Goal: Task Accomplishment & Management: Manage account settings

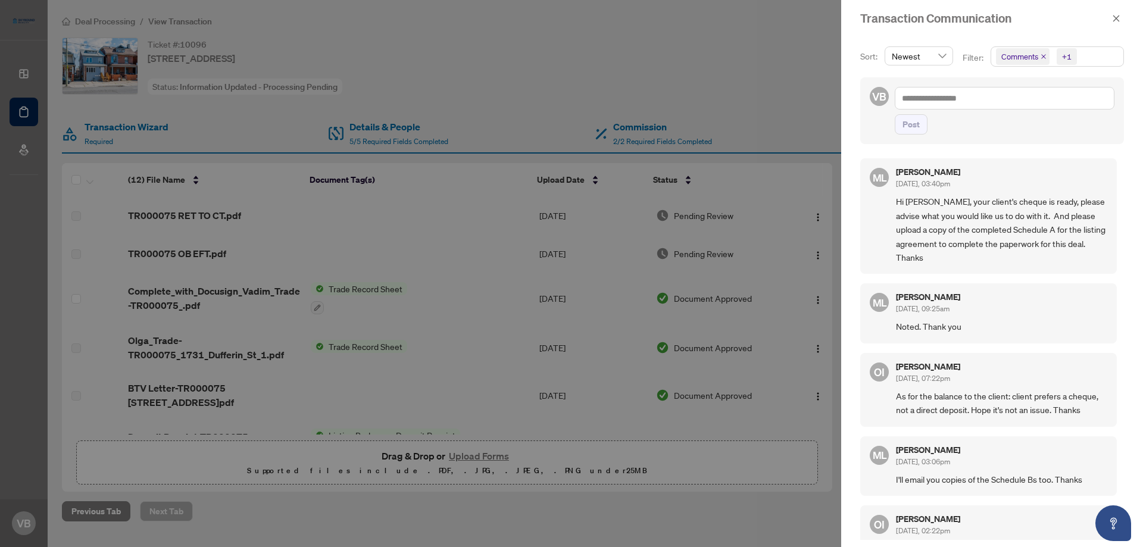
scroll to position [279, 0]
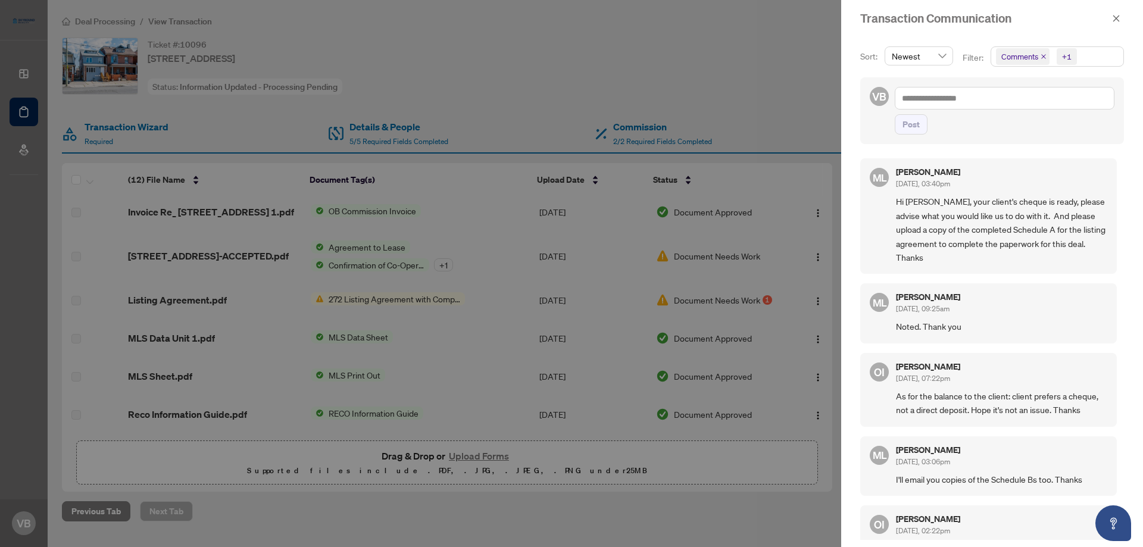
click at [600, 51] on div at bounding box center [571, 273] width 1143 height 547
click at [1116, 15] on icon "close" at bounding box center [1116, 18] width 8 height 8
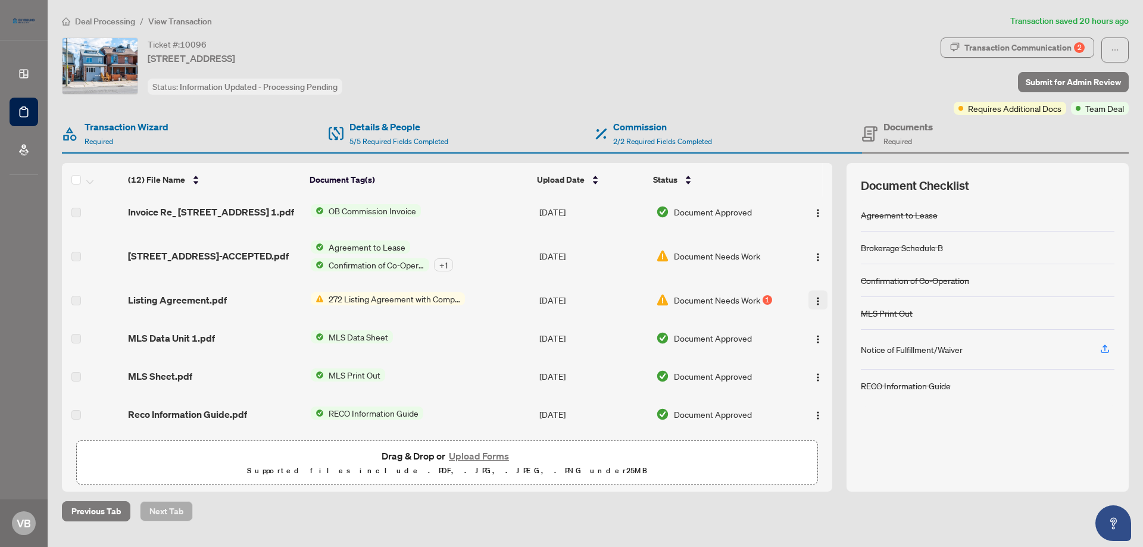
click at [815, 298] on img "button" at bounding box center [818, 302] width 10 height 10
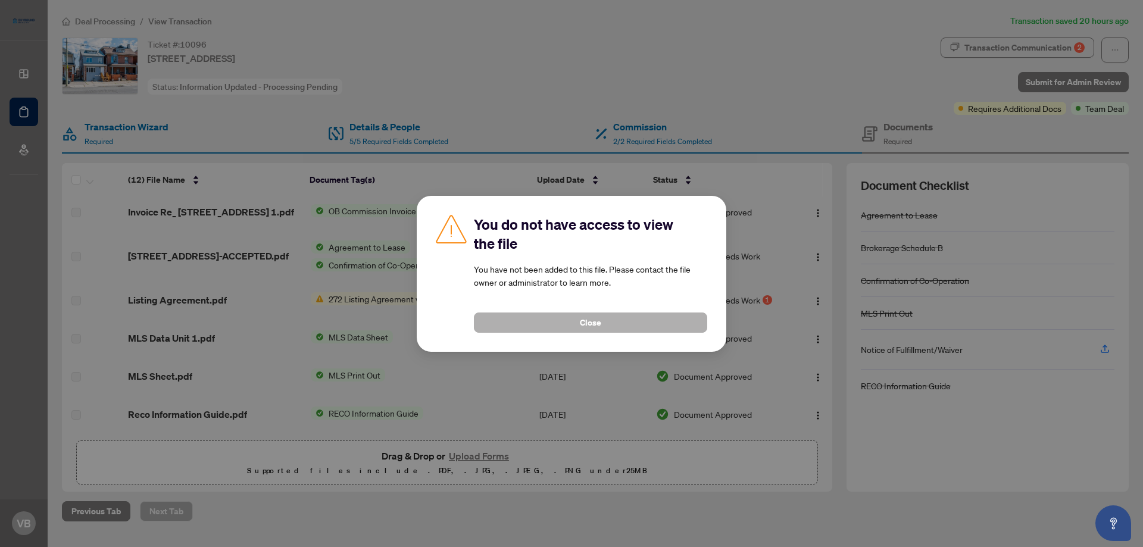
click at [626, 322] on button "Close" at bounding box center [590, 323] width 233 height 20
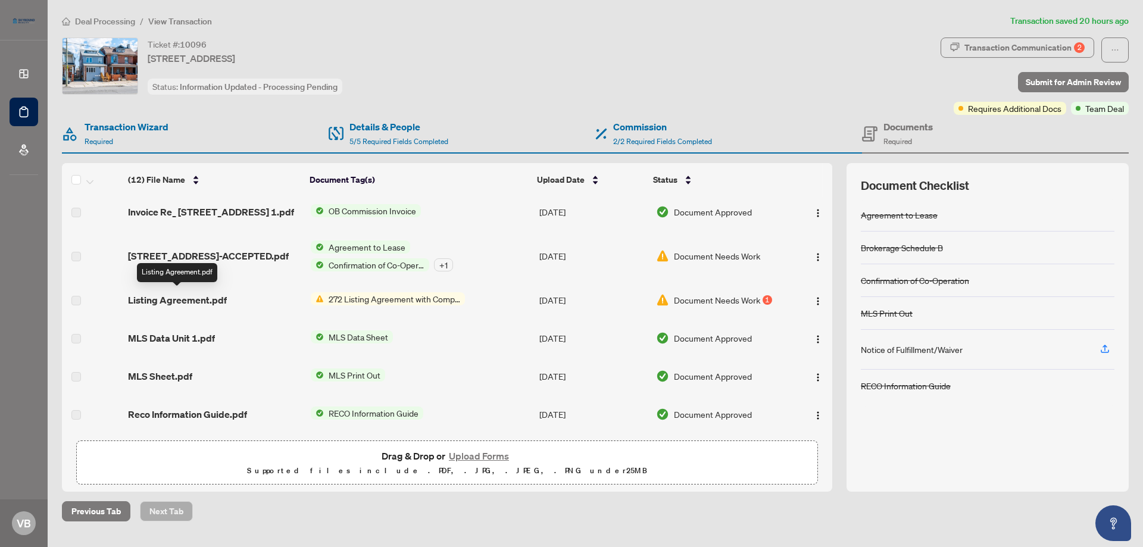
click at [163, 300] on span "Listing Agreement.pdf" at bounding box center [177, 300] width 99 height 14
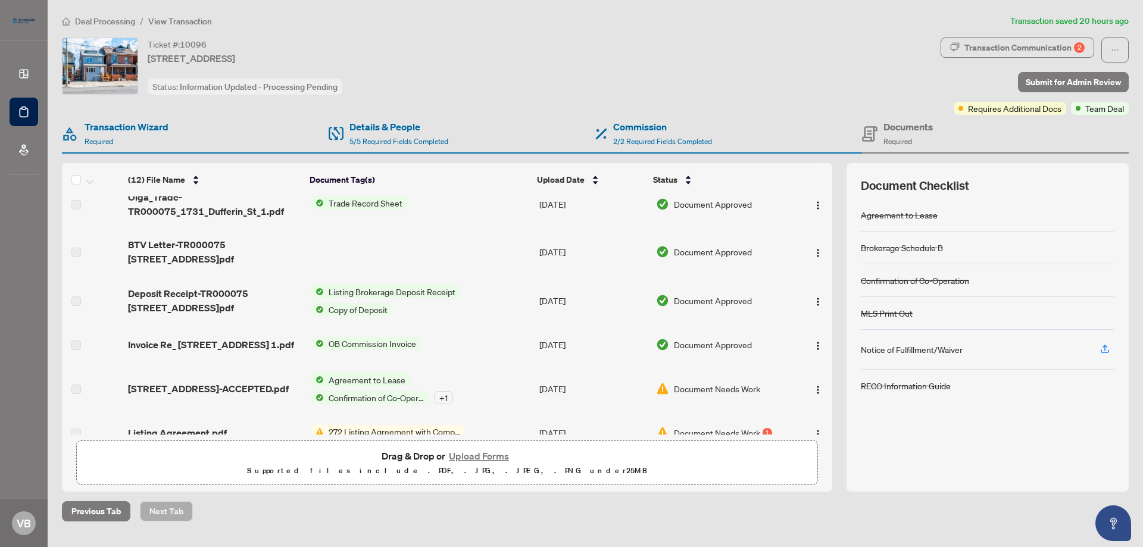
scroll to position [0, 0]
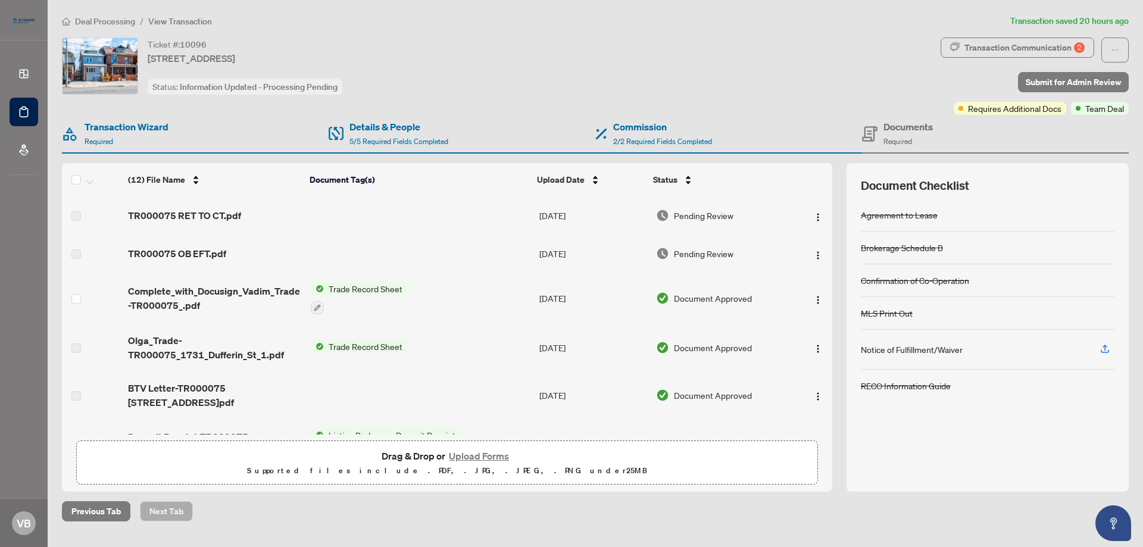
click at [716, 299] on span "Document Approved" at bounding box center [713, 298] width 78 height 13
click at [205, 218] on span "TR000075 RET TO CT.pdf" at bounding box center [184, 215] width 113 height 14
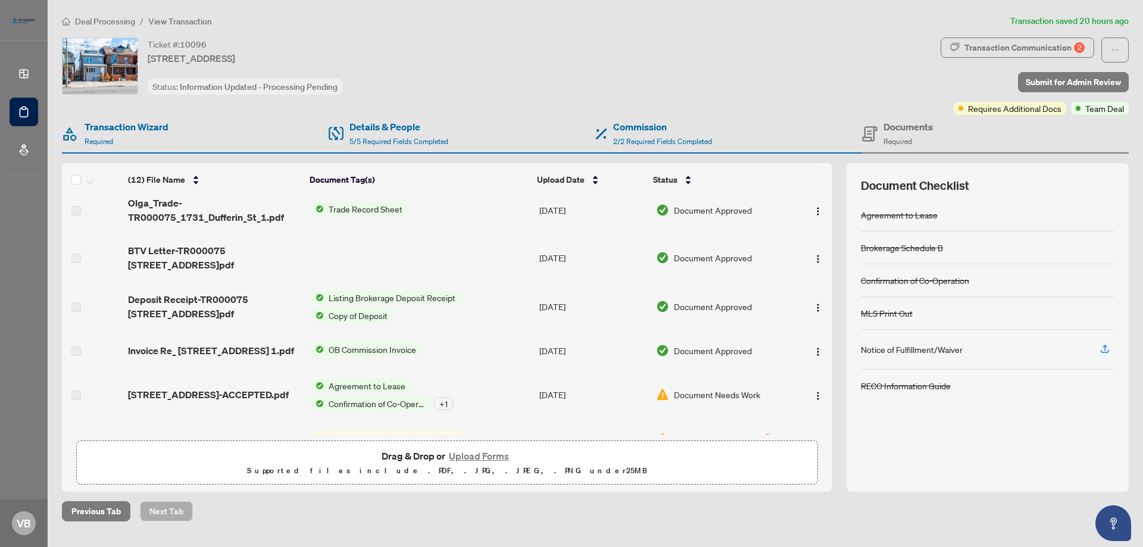
scroll to position [279, 0]
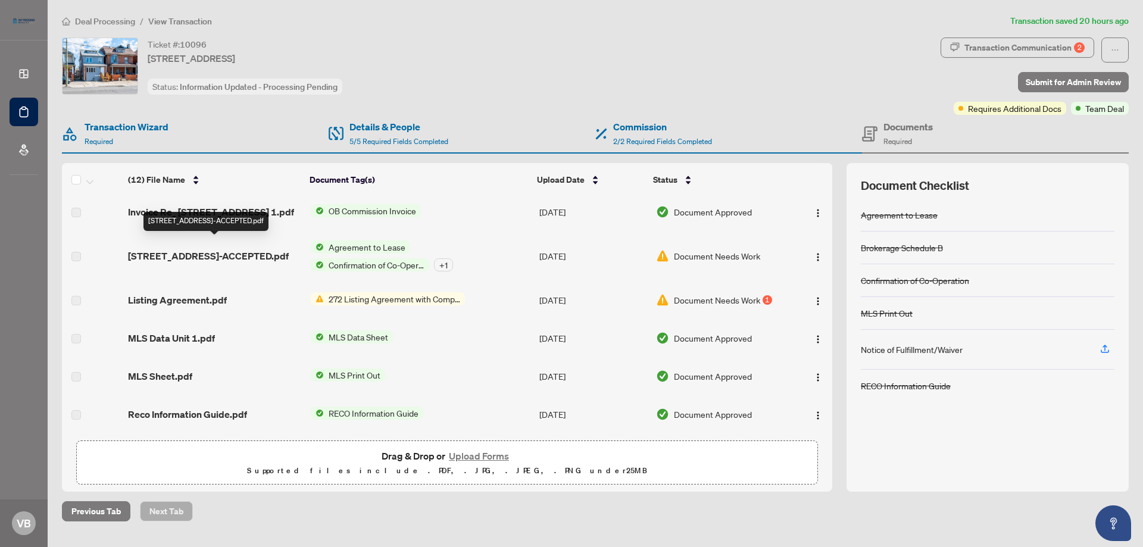
click at [148, 257] on span "[STREET_ADDRESS]-ACCEPTED.pdf" at bounding box center [208, 256] width 161 height 14
click at [76, 252] on label at bounding box center [76, 256] width 10 height 13
click at [809, 299] on button "button" at bounding box center [818, 300] width 19 height 19
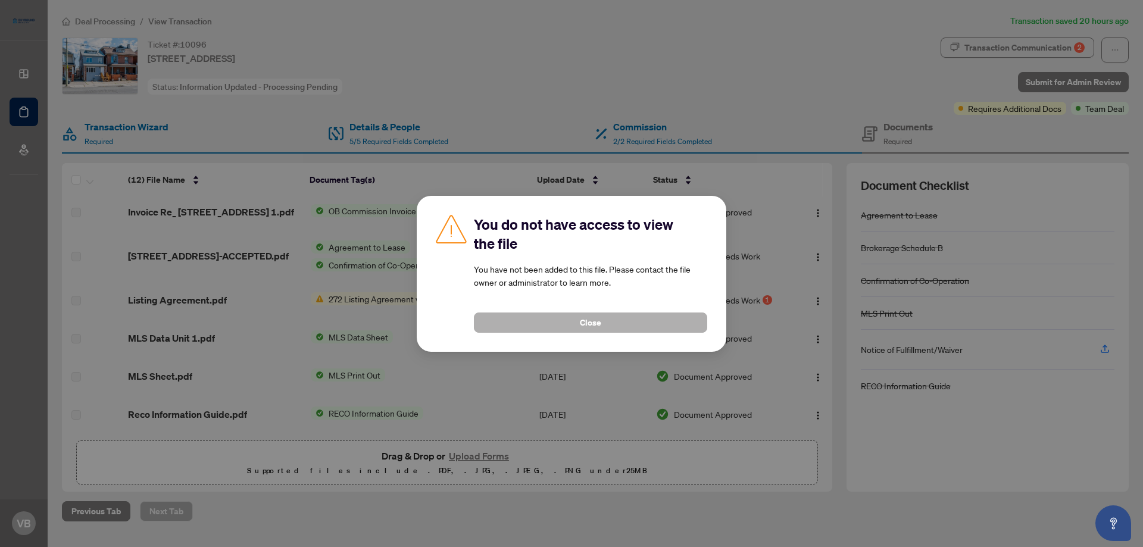
click at [663, 321] on button "Close" at bounding box center [590, 323] width 233 height 20
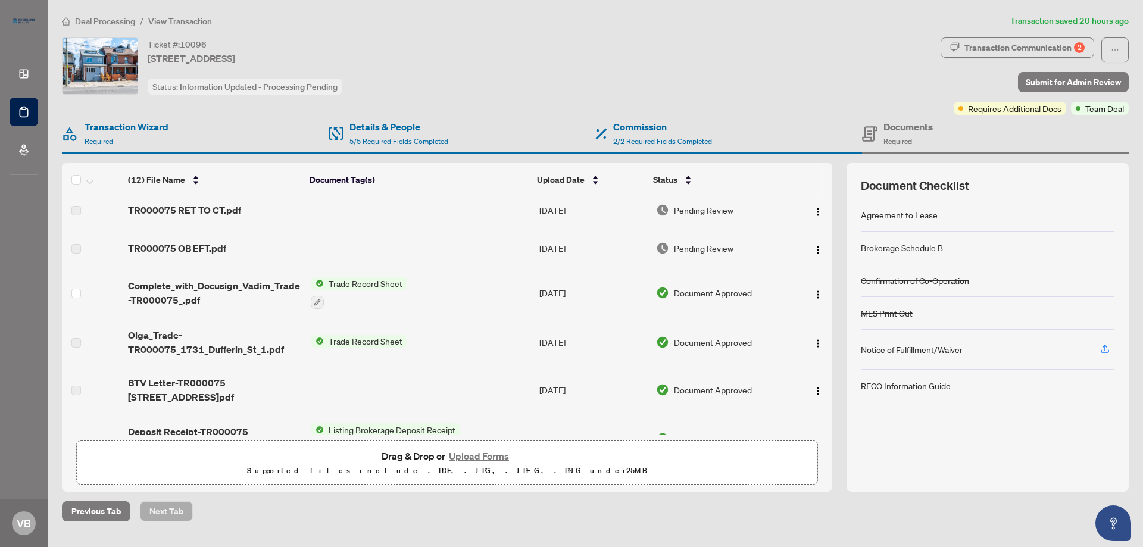
scroll to position [0, 0]
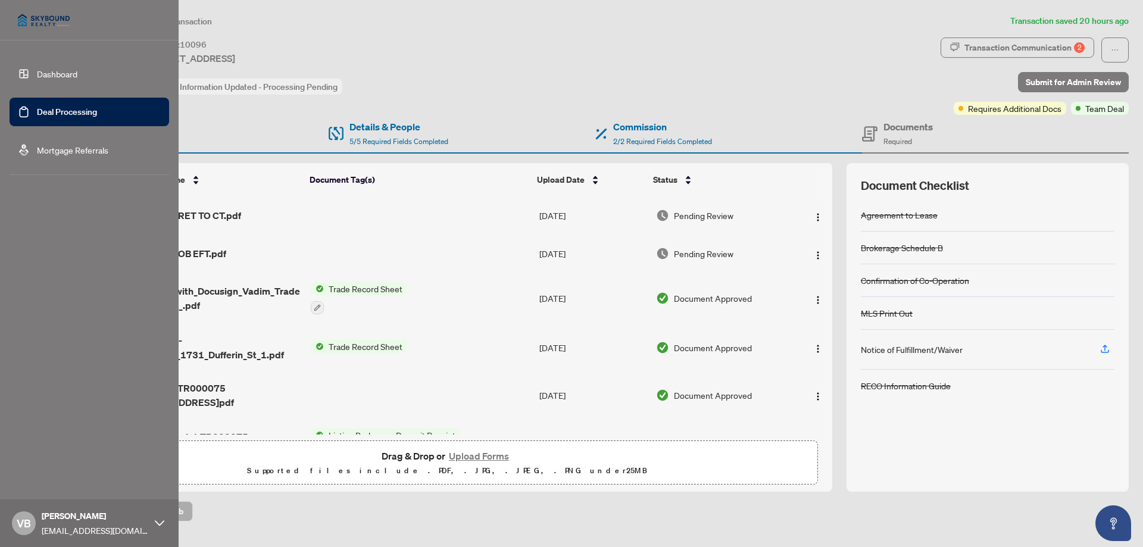
click at [37, 107] on link "Deal Processing" at bounding box center [67, 112] width 60 height 11
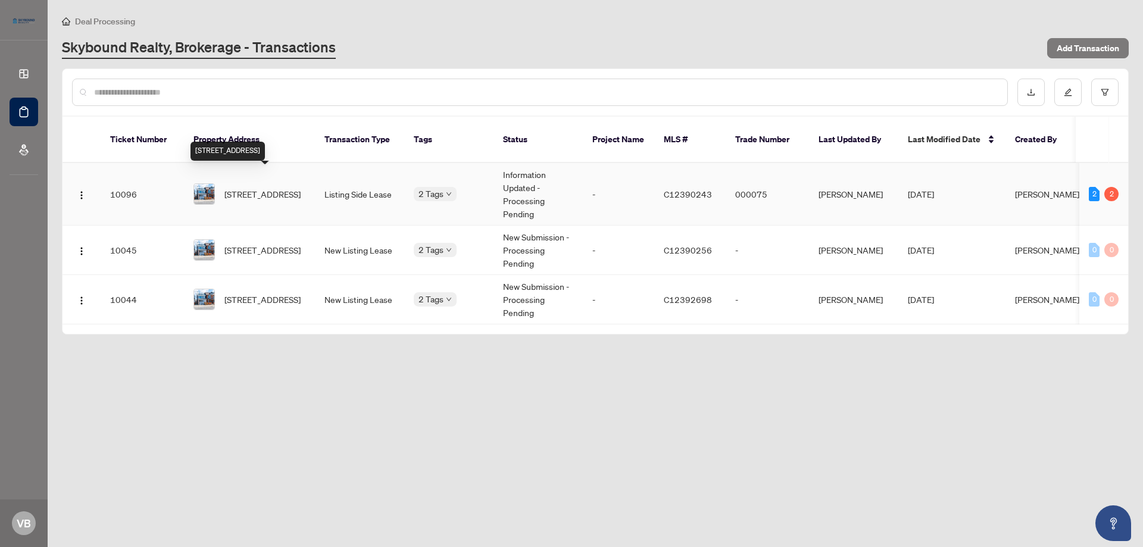
click at [280, 188] on span "[STREET_ADDRESS]" at bounding box center [262, 194] width 76 height 13
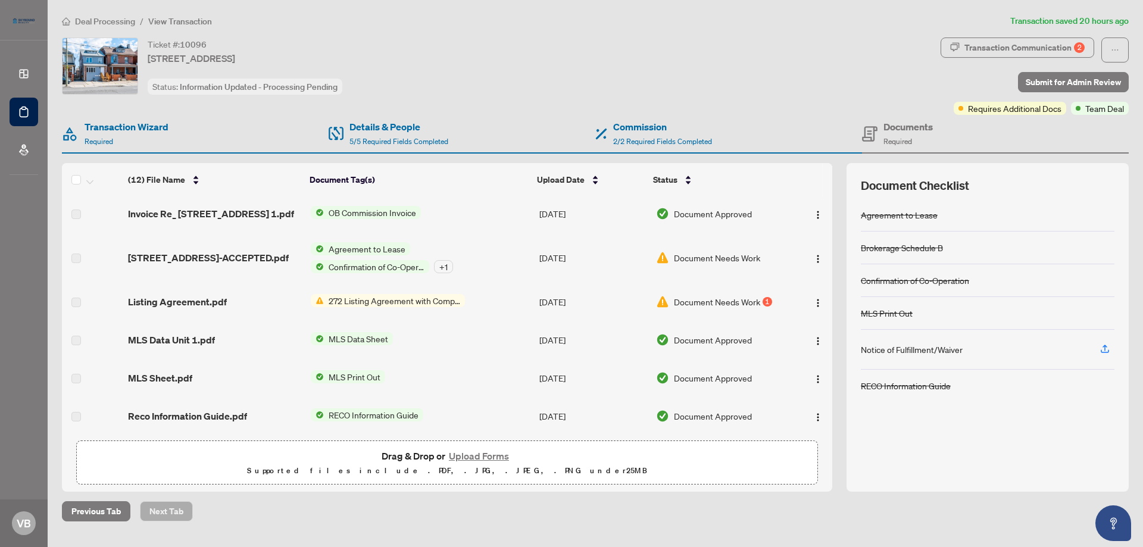
scroll to position [279, 0]
click at [448, 292] on span "272 Listing Agreement with Company Schedule A" at bounding box center [394, 298] width 141 height 13
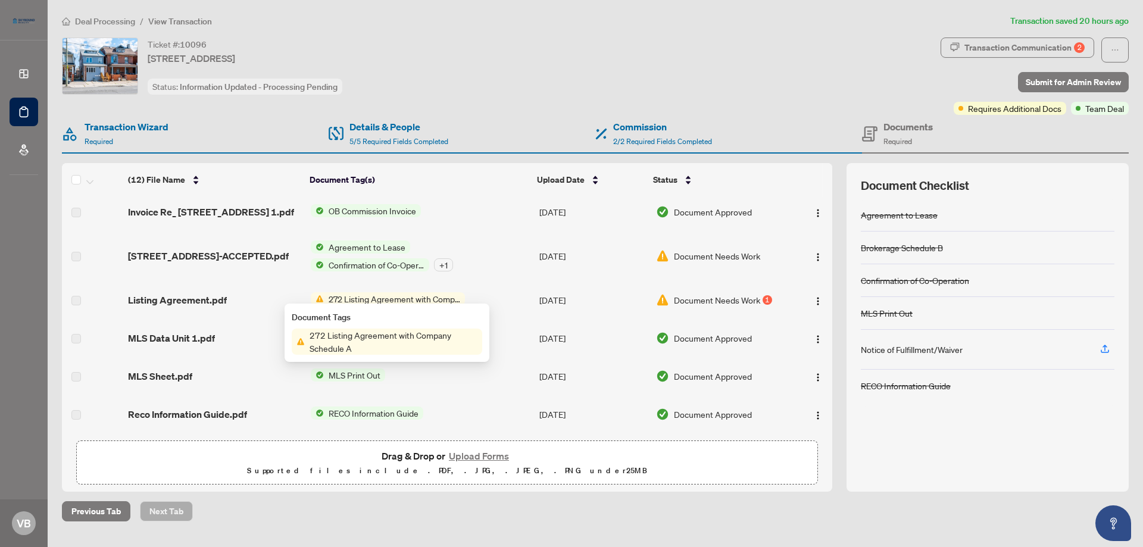
click at [414, 344] on span "272 Listing Agreement with Company Schedule A" at bounding box center [393, 342] width 177 height 26
click at [144, 298] on span "Listing Agreement.pdf" at bounding box center [177, 300] width 99 height 14
click at [816, 297] on img "button" at bounding box center [818, 302] width 10 height 10
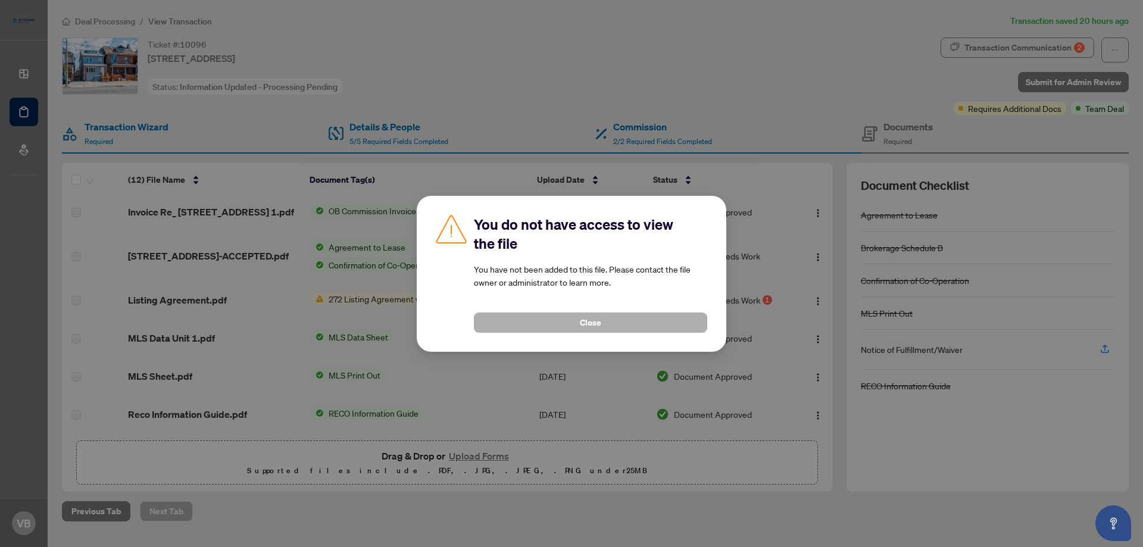
click at [641, 322] on button "Close" at bounding box center [590, 323] width 233 height 20
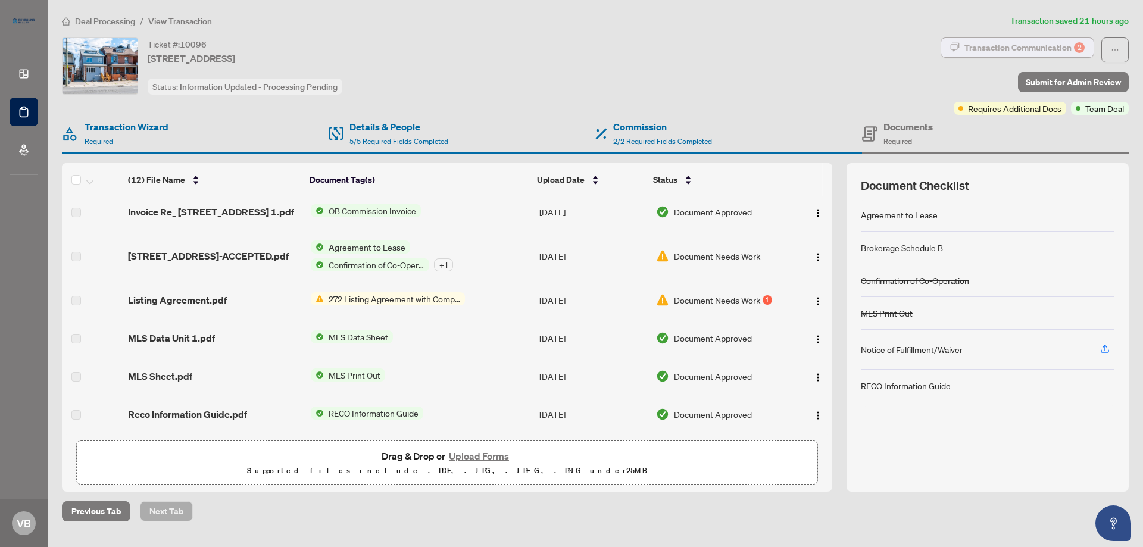
click at [1018, 46] on div "Transaction Communication 2" at bounding box center [1025, 47] width 120 height 19
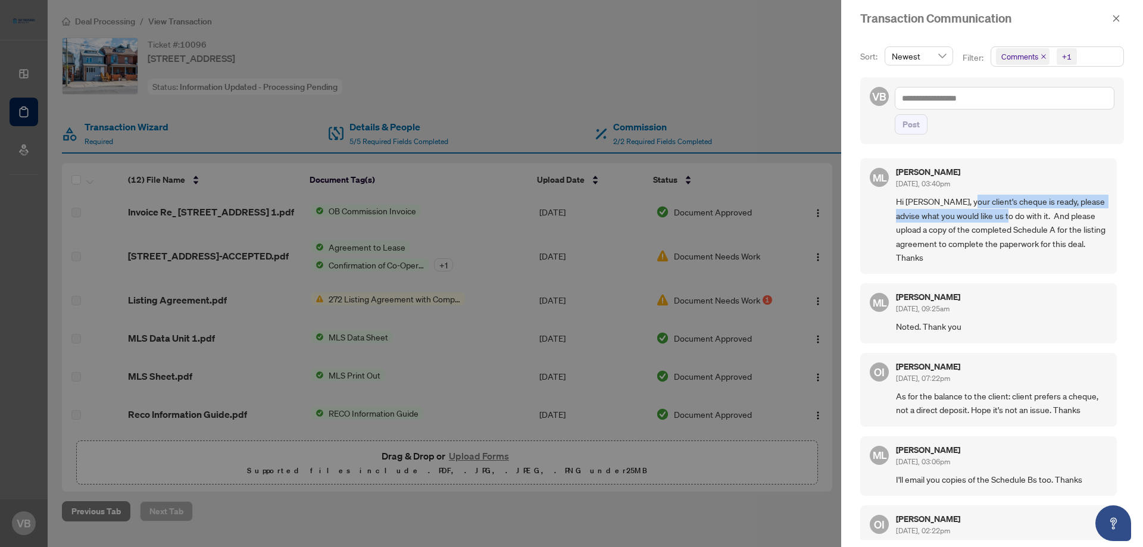
drag, startPoint x: 965, startPoint y: 196, endPoint x: 1020, endPoint y: 217, distance: 59.2
click at [1020, 217] on span "Hi [PERSON_NAME], your client's cheque is ready, please advise what you would l…" at bounding box center [1001, 230] width 211 height 70
click at [972, 199] on span "Hi [PERSON_NAME], your client's cheque is ready, please advise what you would l…" at bounding box center [1001, 230] width 211 height 70
click at [1114, 17] on icon "close" at bounding box center [1116, 18] width 8 height 8
